Goal: Navigation & Orientation: Find specific page/section

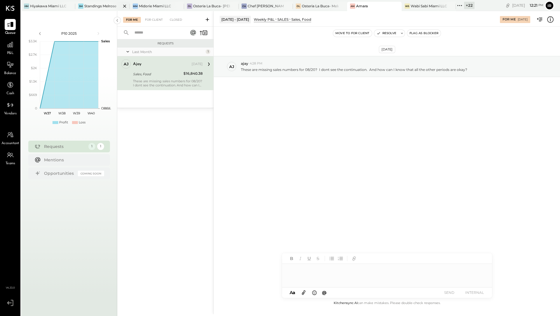
click at [95, 7] on div "Standings Melrose" at bounding box center [100, 6] width 32 height 5
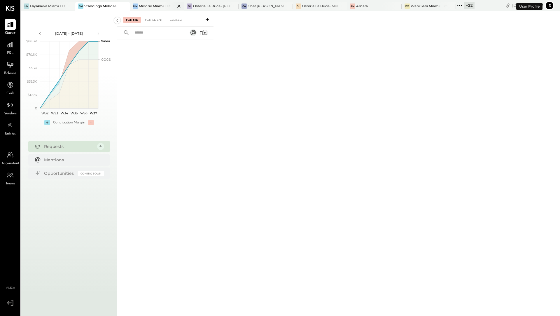
click at [146, 7] on div "Midorie Miami LLC" at bounding box center [155, 6] width 32 height 5
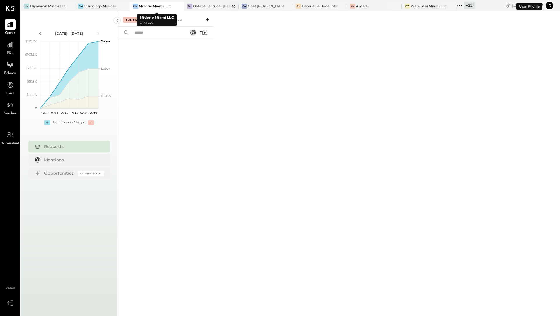
click at [203, 5] on div "Osteria La Buca- [PERSON_NAME][GEOGRAPHIC_DATA]" at bounding box center [211, 6] width 36 height 5
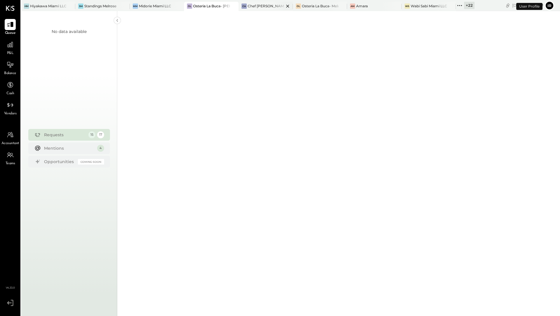
click at [252, 6] on div "Chef [PERSON_NAME]'s Vineyard Restaurant" at bounding box center [266, 6] width 36 height 5
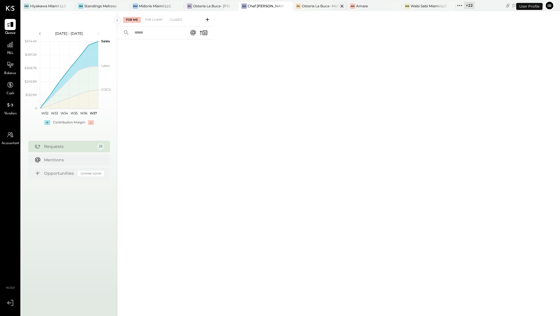
click at [318, 4] on div "Osteria La Buca- Melrose" at bounding box center [320, 6] width 36 height 5
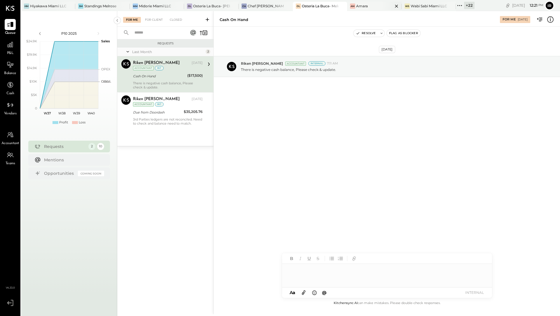
click at [371, 9] on div "Am Amara" at bounding box center [374, 6] width 54 height 9
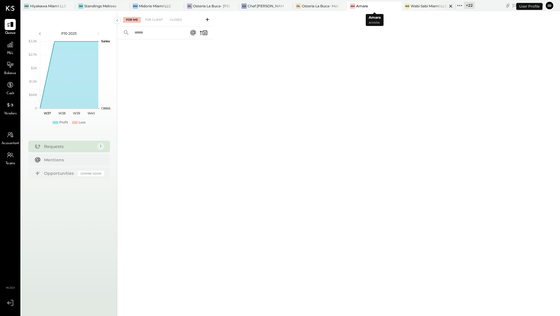
click at [415, 6] on div "Wabi Sabi Miami LLC" at bounding box center [429, 6] width 36 height 5
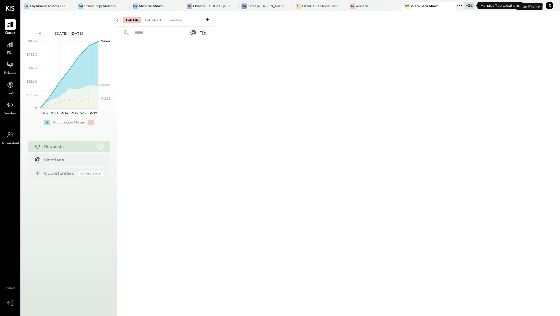
click at [465, 6] on div "+ 22" at bounding box center [469, 5] width 11 height 7
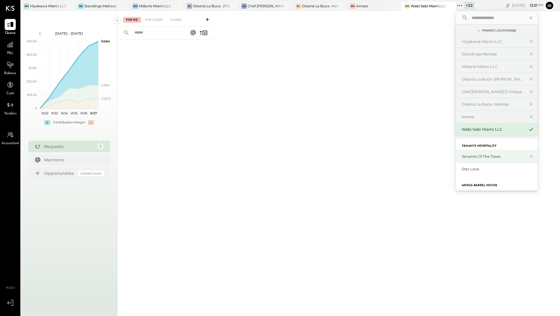
click at [478, 155] on div "Tenants of the Trees" at bounding box center [493, 157] width 63 height 6
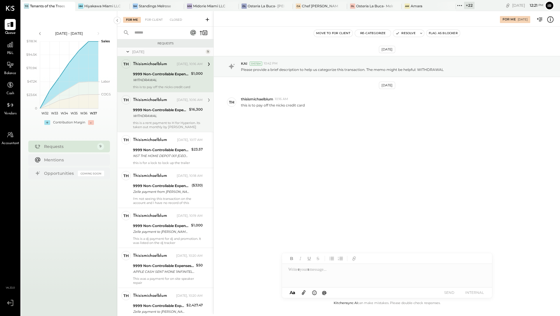
click at [165, 107] on div "9999 Non-Controllable Expenses:Other Income and Expenses:To be Classified" at bounding box center [160, 110] width 54 height 6
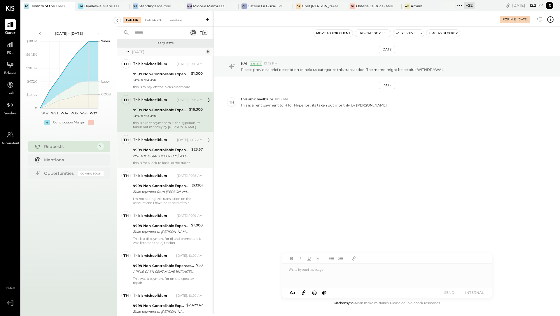
click at [160, 161] on div "this is for a lock to lock up the trailer" at bounding box center [168, 163] width 70 height 4
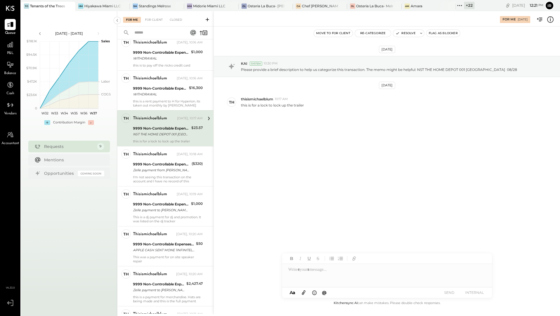
scroll to position [29, 0]
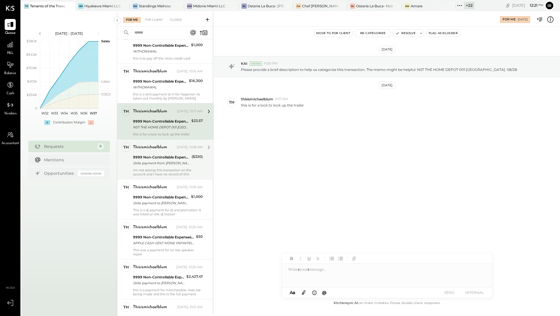
click at [160, 162] on div "Zelle payment from [PERSON_NAME] 25919031776" at bounding box center [161, 163] width 57 height 6
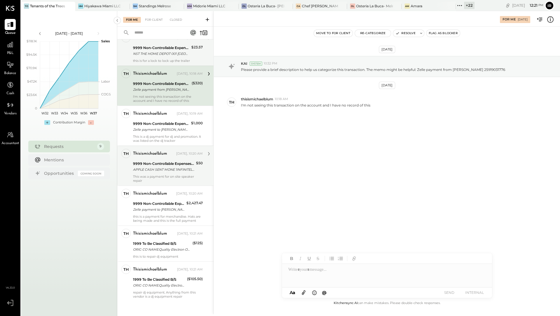
scroll to position [107, 0]
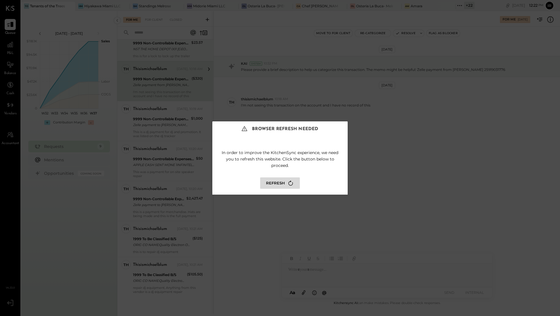
click at [281, 184] on button "Refresh" at bounding box center [280, 182] width 40 height 11
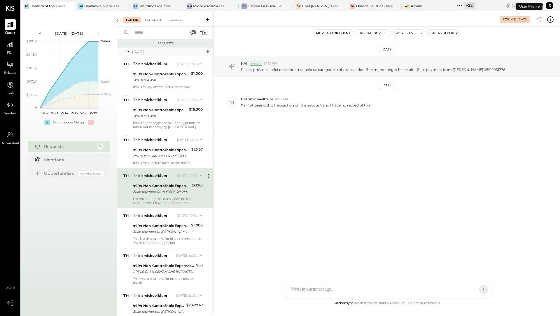
scroll to position [11, 0]
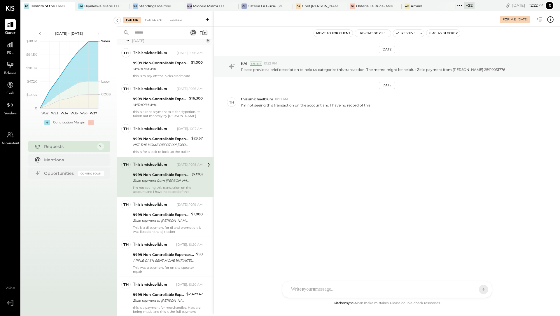
click at [471, 5] on div "+ 22" at bounding box center [469, 5] width 11 height 7
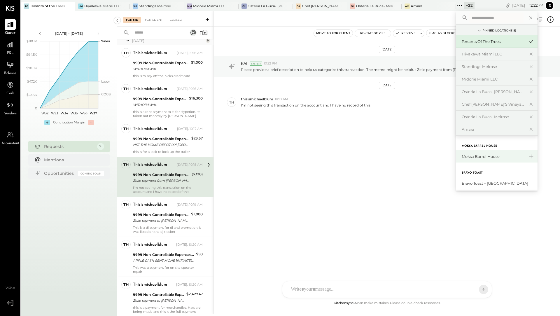
click at [473, 156] on div "Moksa Barrel House" at bounding box center [493, 157] width 63 height 6
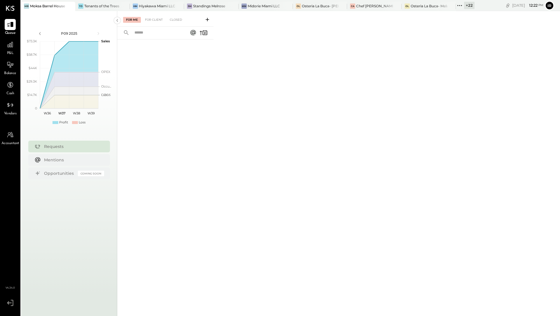
click at [468, 6] on div "+ 22" at bounding box center [469, 5] width 11 height 7
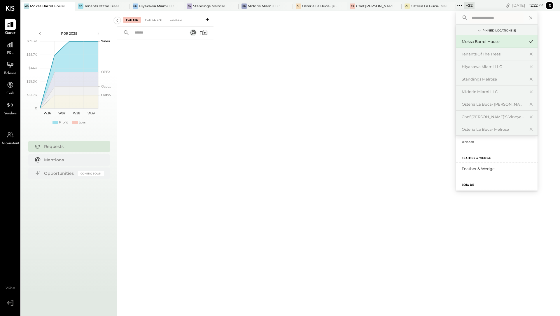
scroll to position [247, 0]
click at [473, 167] on div "Feather & Wedge" at bounding box center [493, 168] width 63 height 6
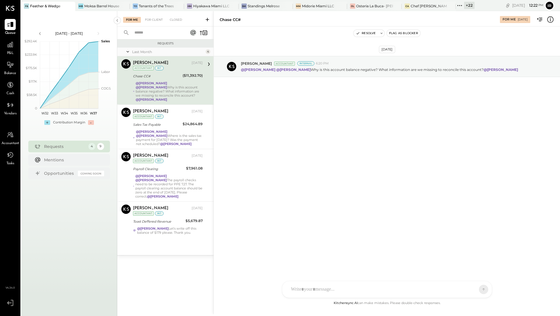
click at [470, 5] on div "+ 22" at bounding box center [469, 5] width 11 height 7
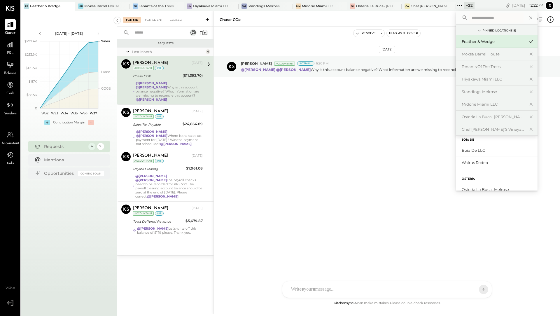
scroll to position [267, 0]
click at [467, 149] on div "Boia De LLC" at bounding box center [493, 149] width 63 height 6
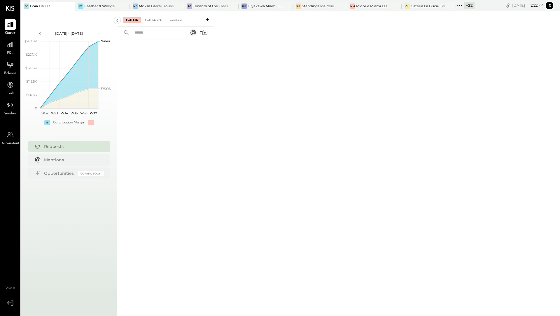
click at [469, 6] on div "+ 22" at bounding box center [469, 5] width 11 height 7
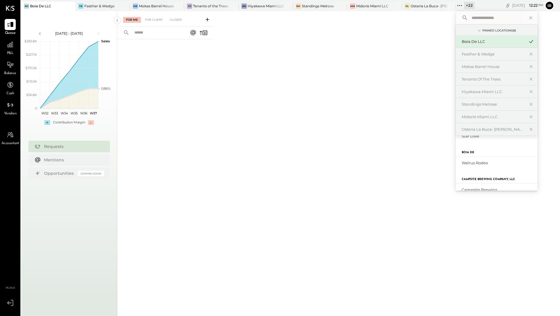
scroll to position [348, 0]
click at [463, 160] on div "Walrus Rodeo" at bounding box center [493, 160] width 63 height 6
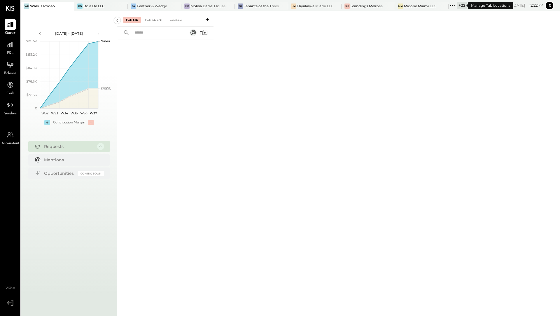
click at [459, 6] on div "+ 22" at bounding box center [462, 5] width 11 height 7
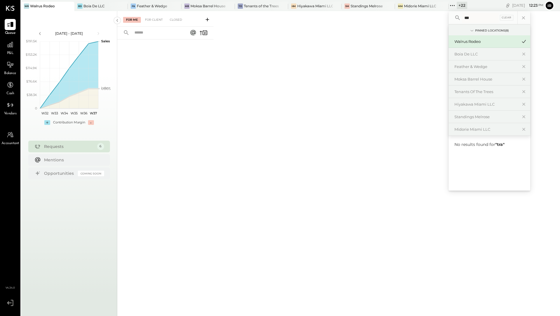
type input "***"
